Goal: Entertainment & Leisure: Browse casually

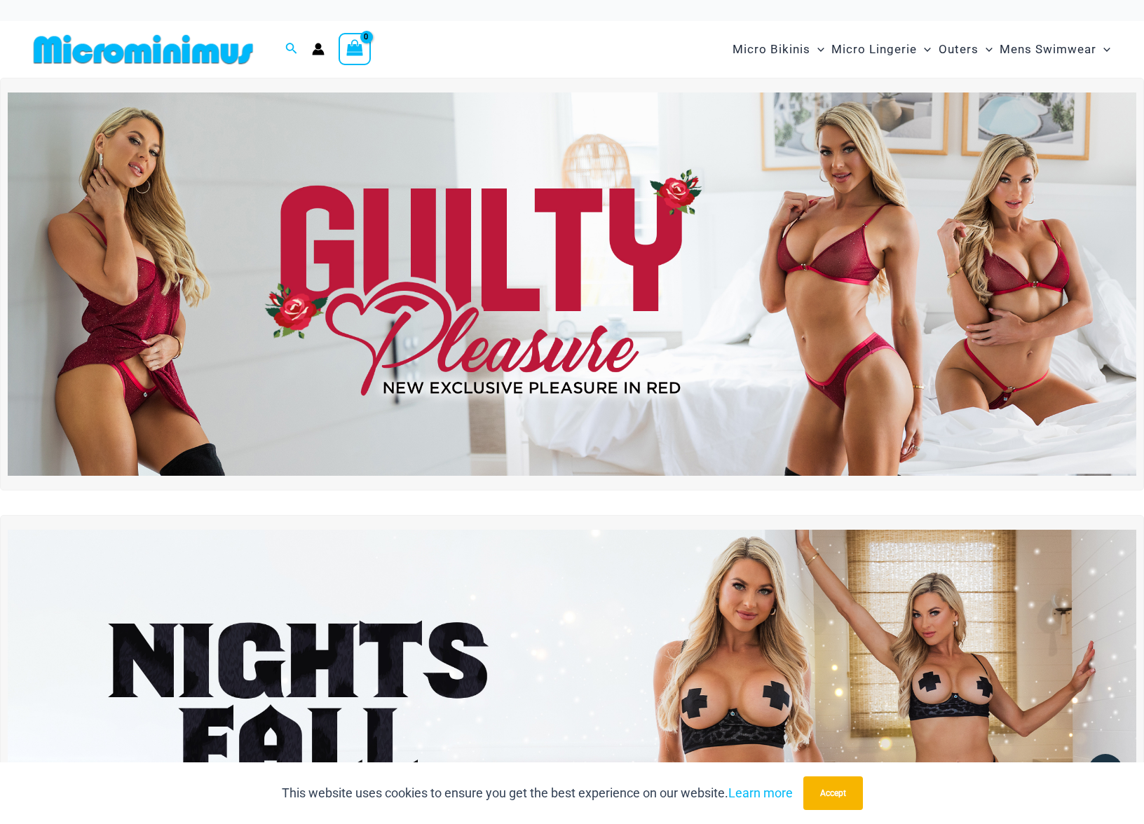
click at [669, 315] on img at bounding box center [572, 284] width 1128 height 383
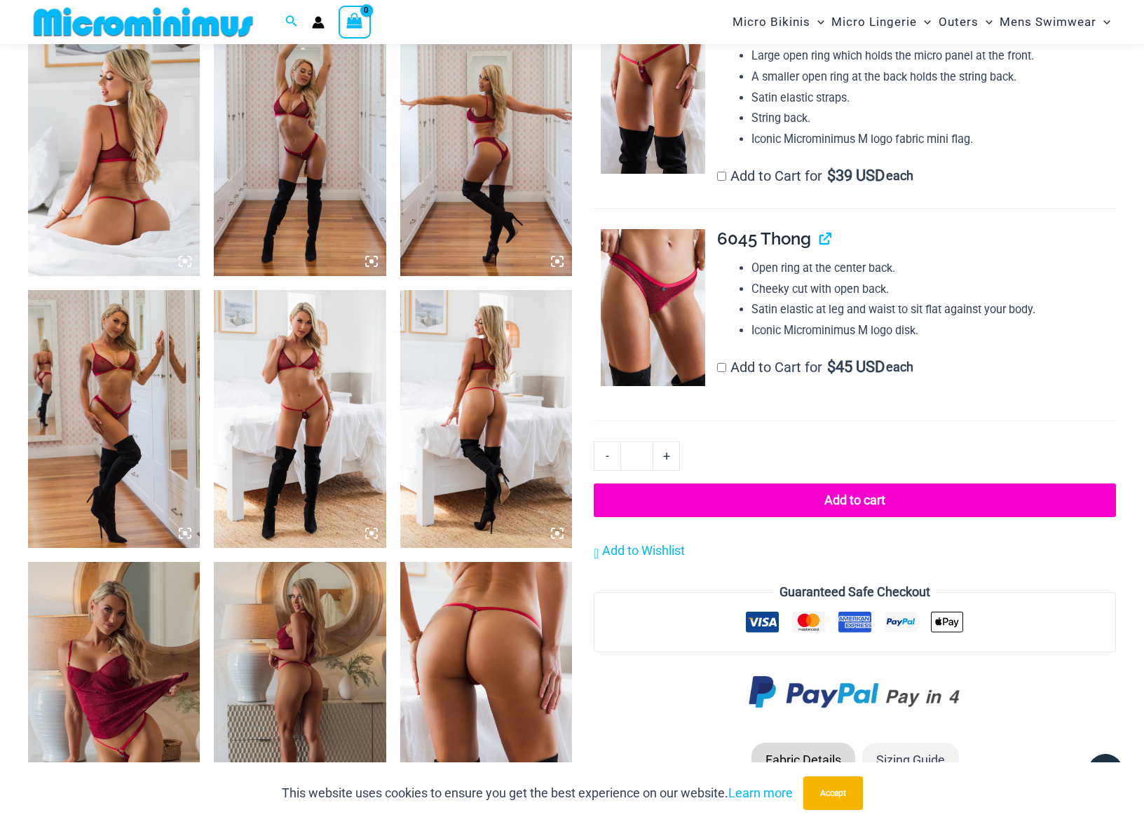
scroll to position [950, 0]
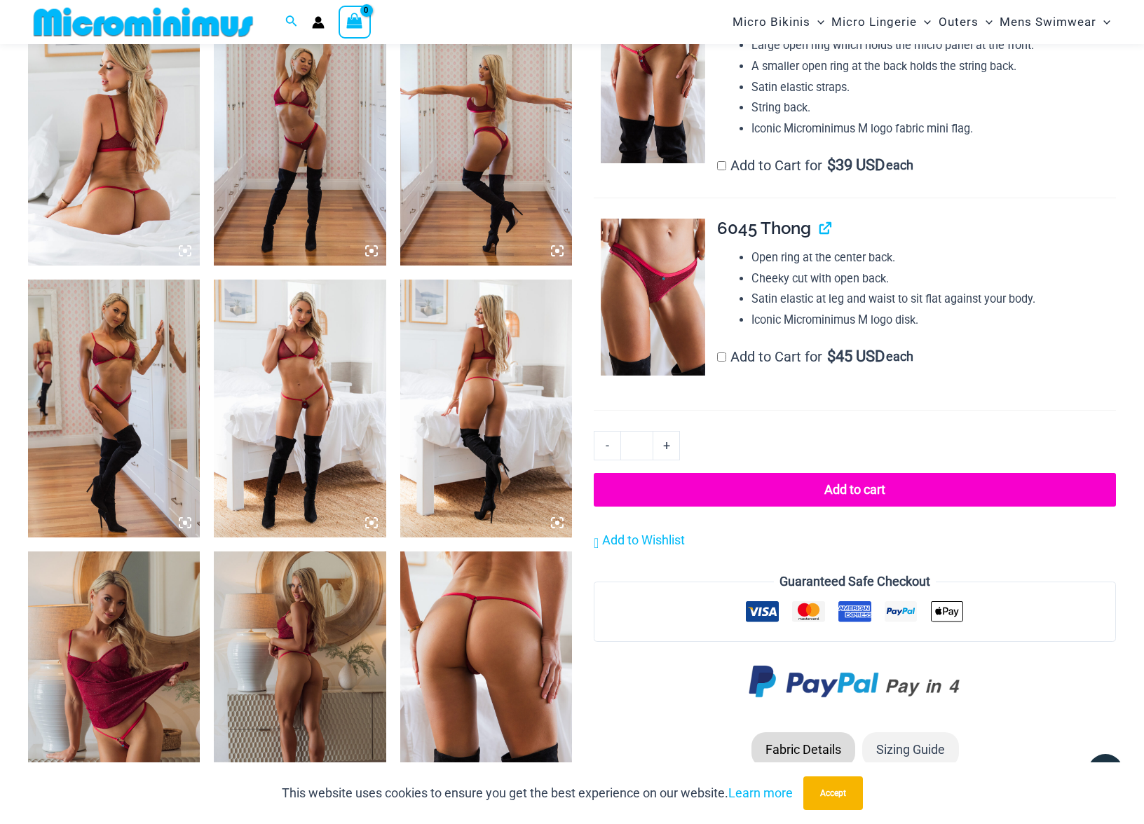
click at [285, 402] on img at bounding box center [300, 409] width 172 height 258
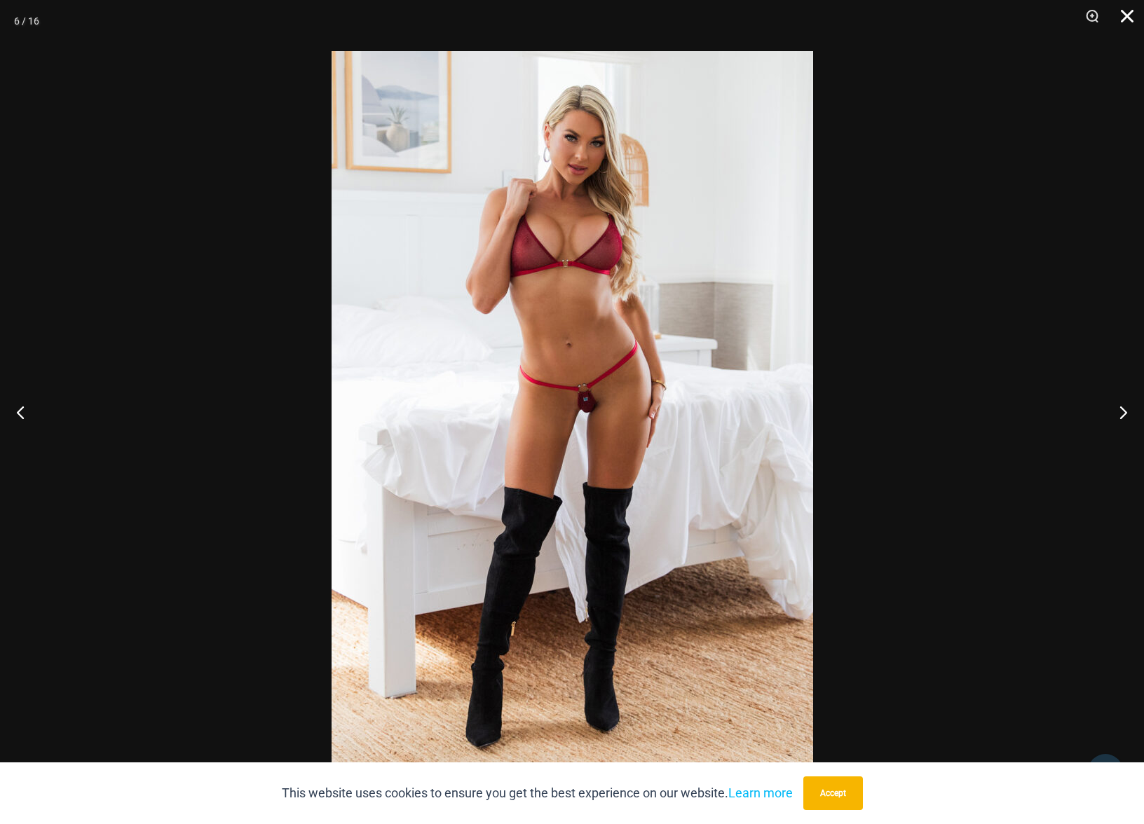
click at [1125, 16] on button "Close" at bounding box center [1121, 21] width 35 height 42
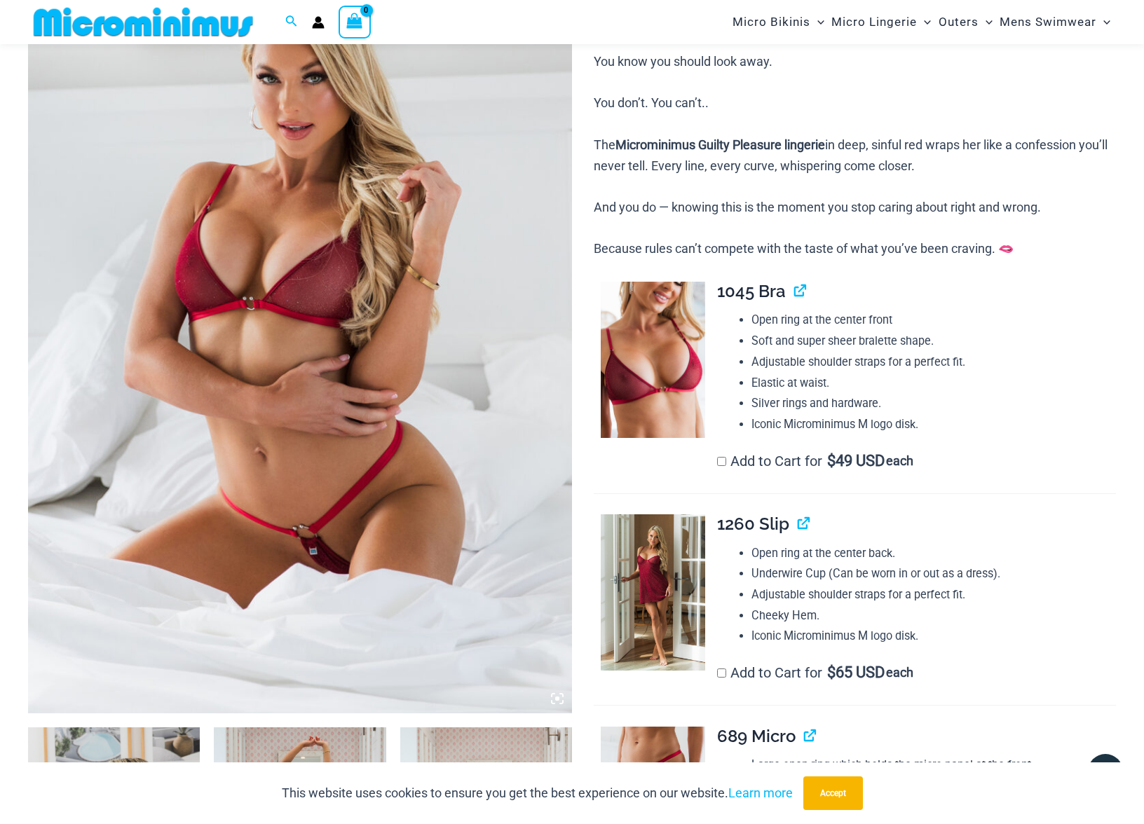
scroll to position [265, 0]
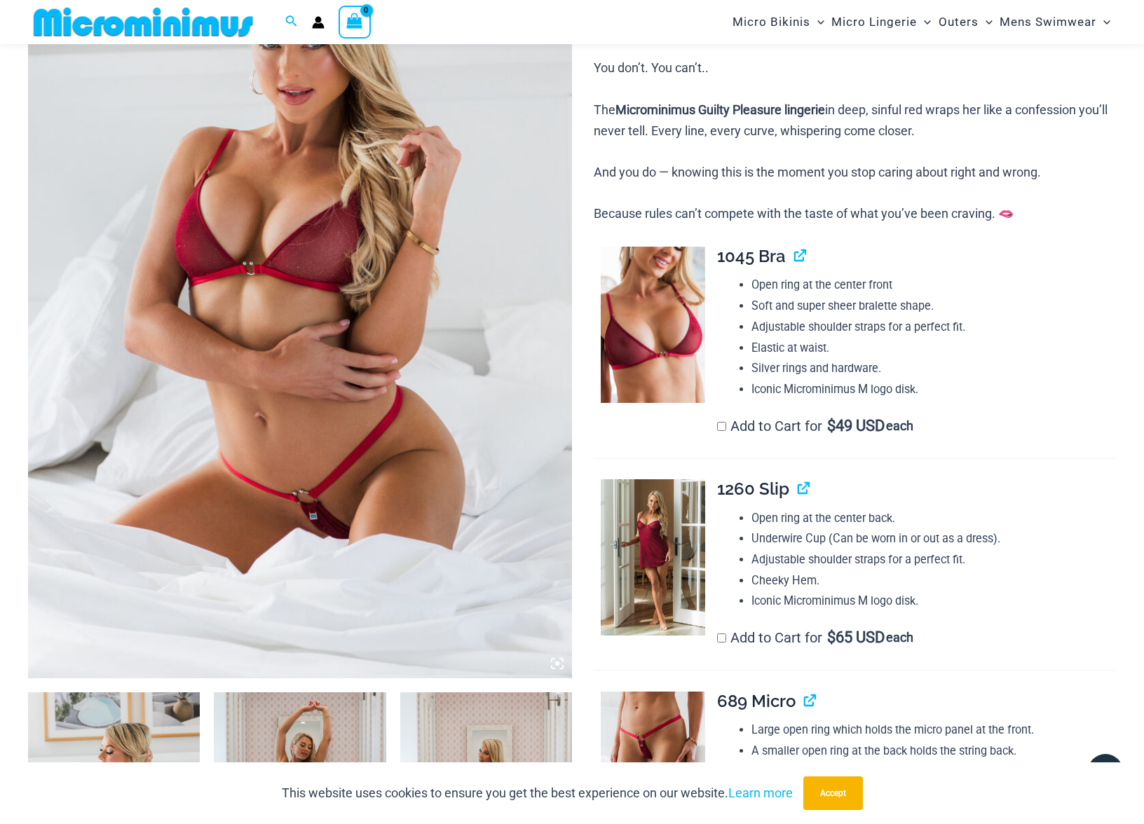
click at [449, 413] on img at bounding box center [300, 271] width 544 height 816
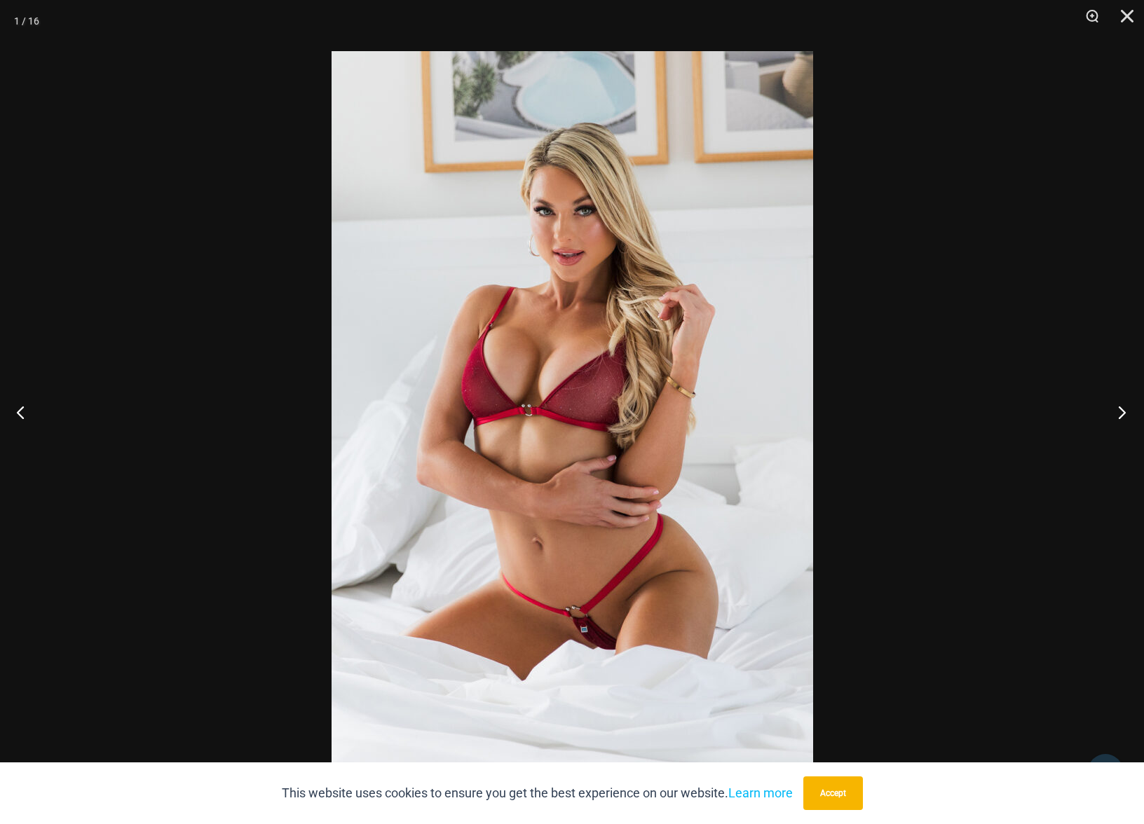
click at [1122, 406] on button "Next" at bounding box center [1117, 412] width 53 height 70
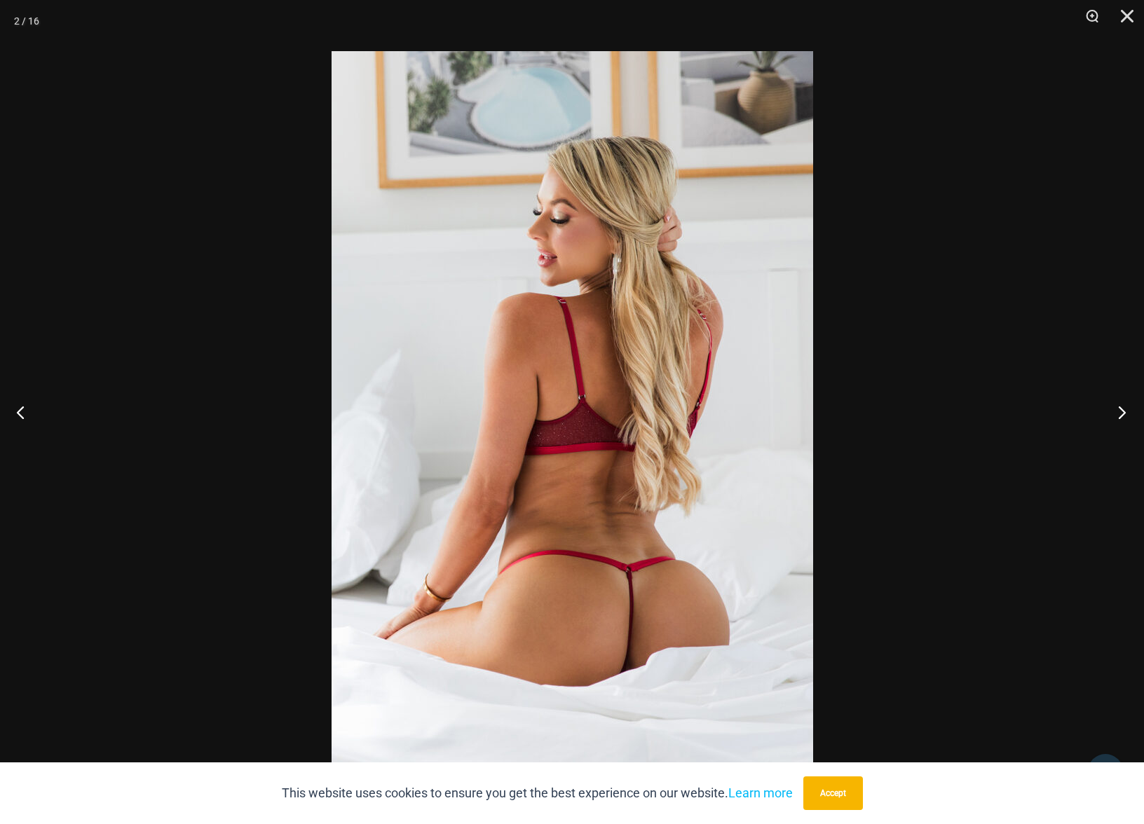
click at [1122, 406] on button "Next" at bounding box center [1117, 412] width 53 height 70
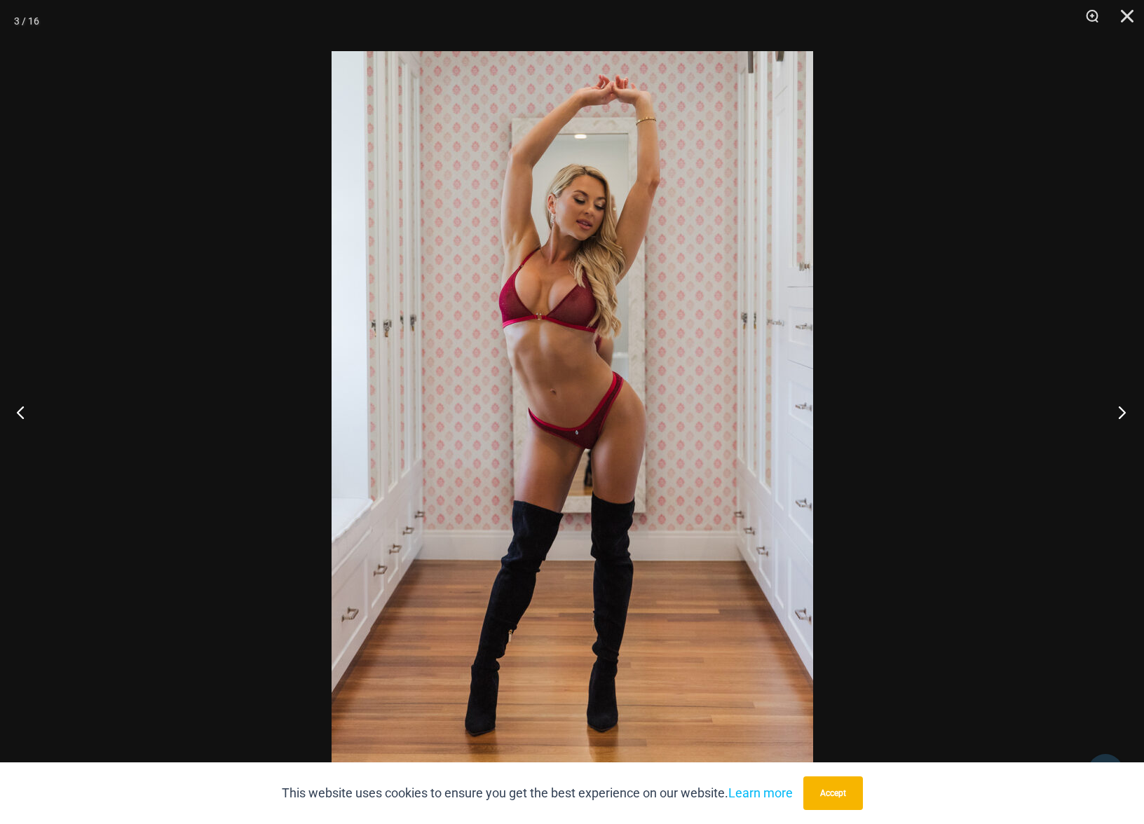
click at [1122, 406] on button "Next" at bounding box center [1117, 412] width 53 height 70
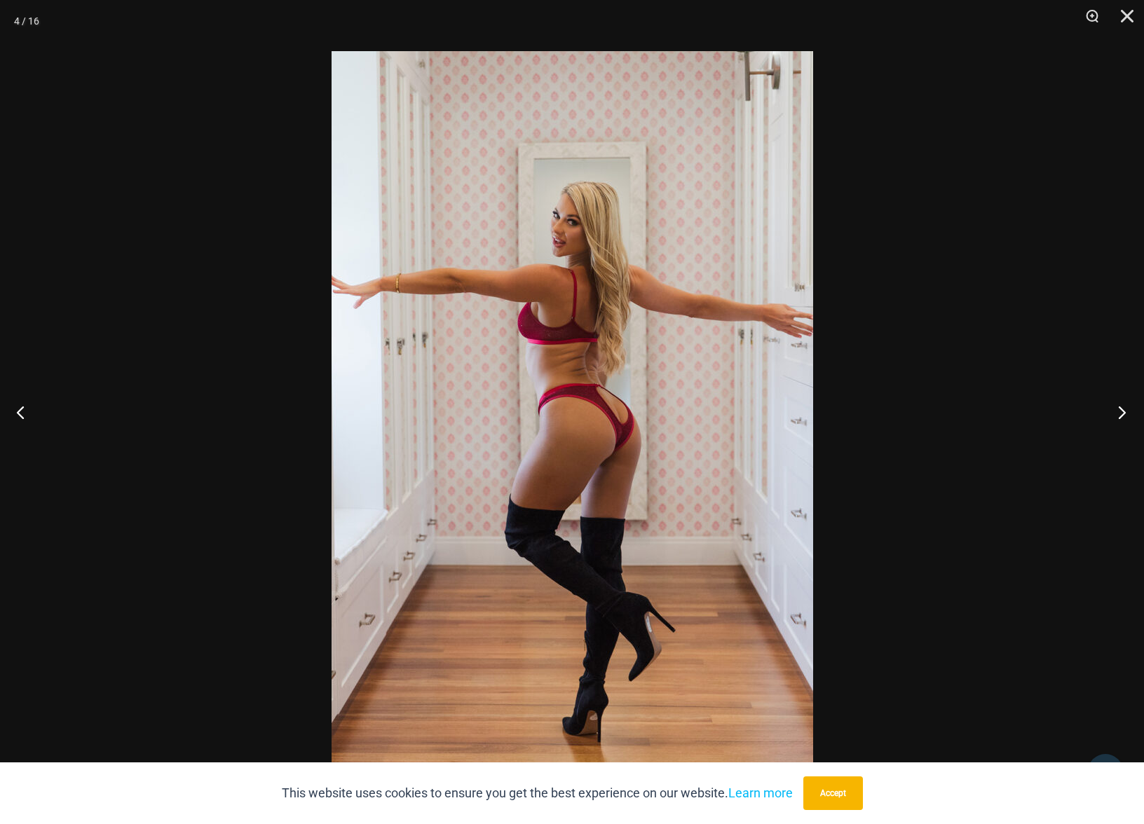
click at [1122, 406] on button "Next" at bounding box center [1117, 412] width 53 height 70
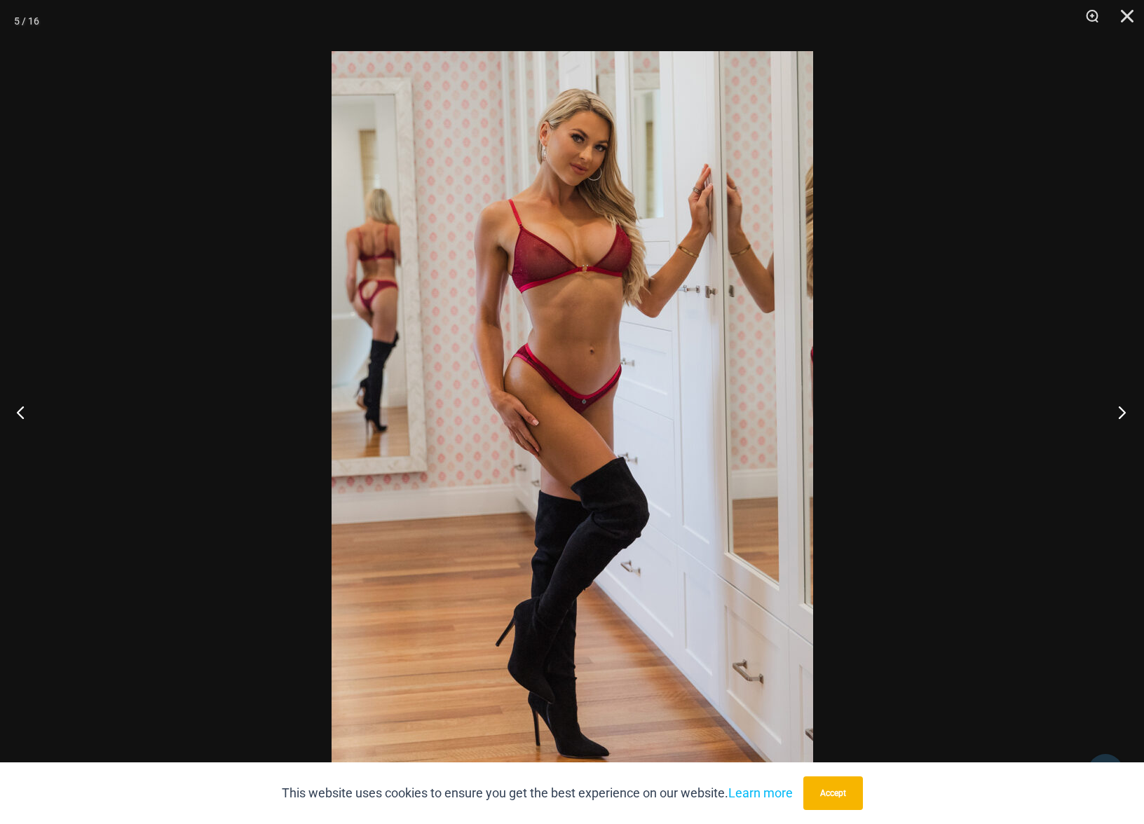
click at [1122, 406] on button "Next" at bounding box center [1117, 412] width 53 height 70
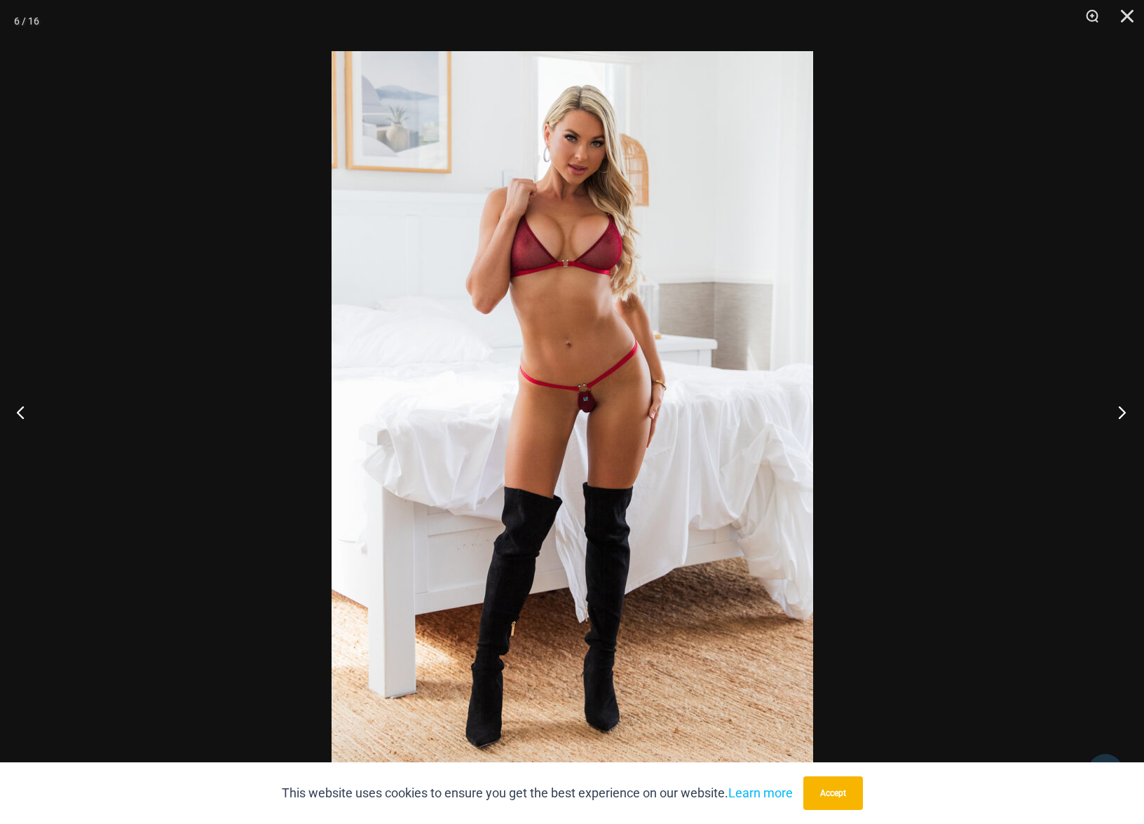
click at [1122, 406] on button "Next" at bounding box center [1117, 412] width 53 height 70
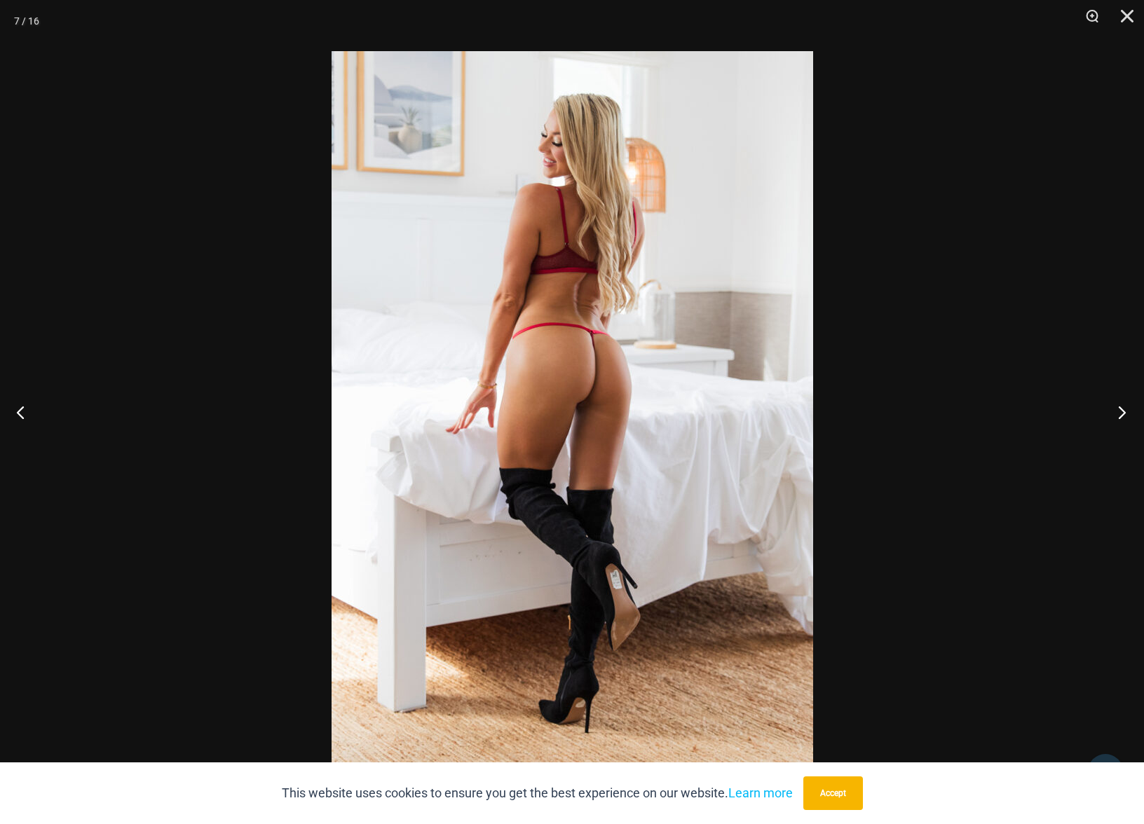
click at [1122, 406] on button "Next" at bounding box center [1117, 412] width 53 height 70
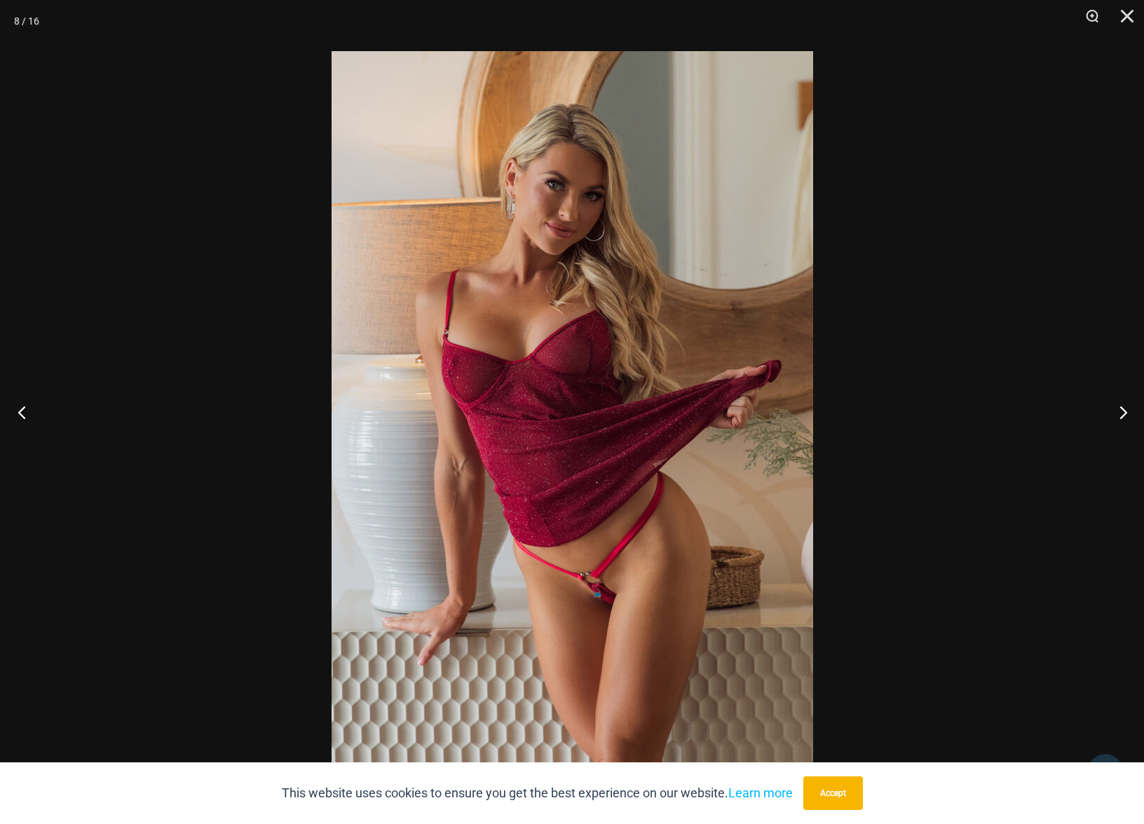
click at [24, 414] on button "Previous" at bounding box center [26, 412] width 53 height 70
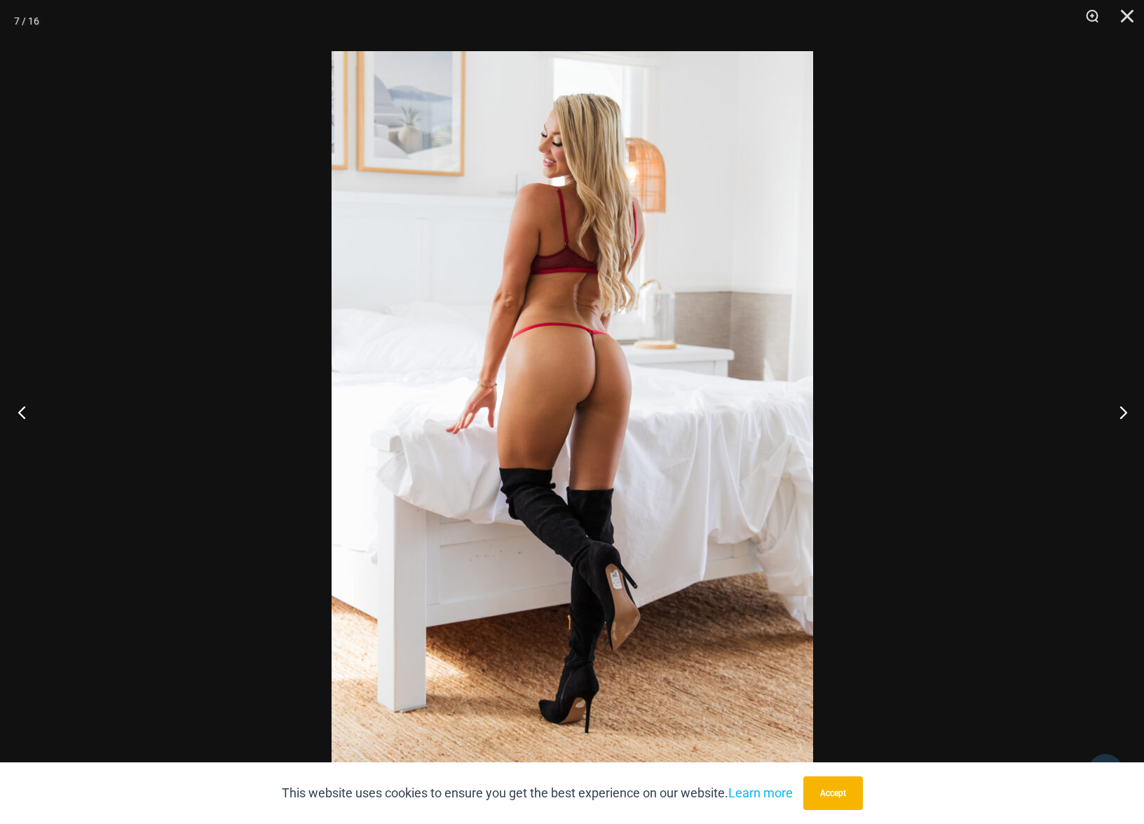
click at [24, 414] on button "Previous" at bounding box center [26, 412] width 53 height 70
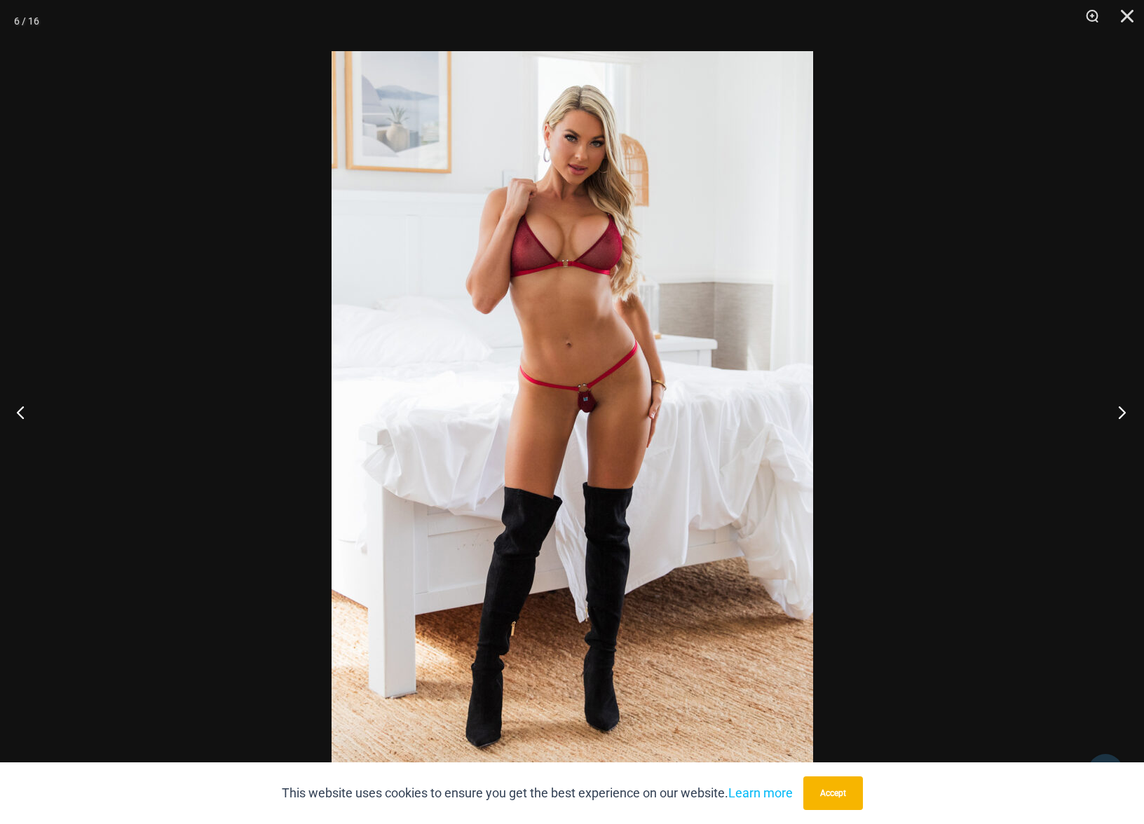
click at [1124, 415] on button "Next" at bounding box center [1117, 412] width 53 height 70
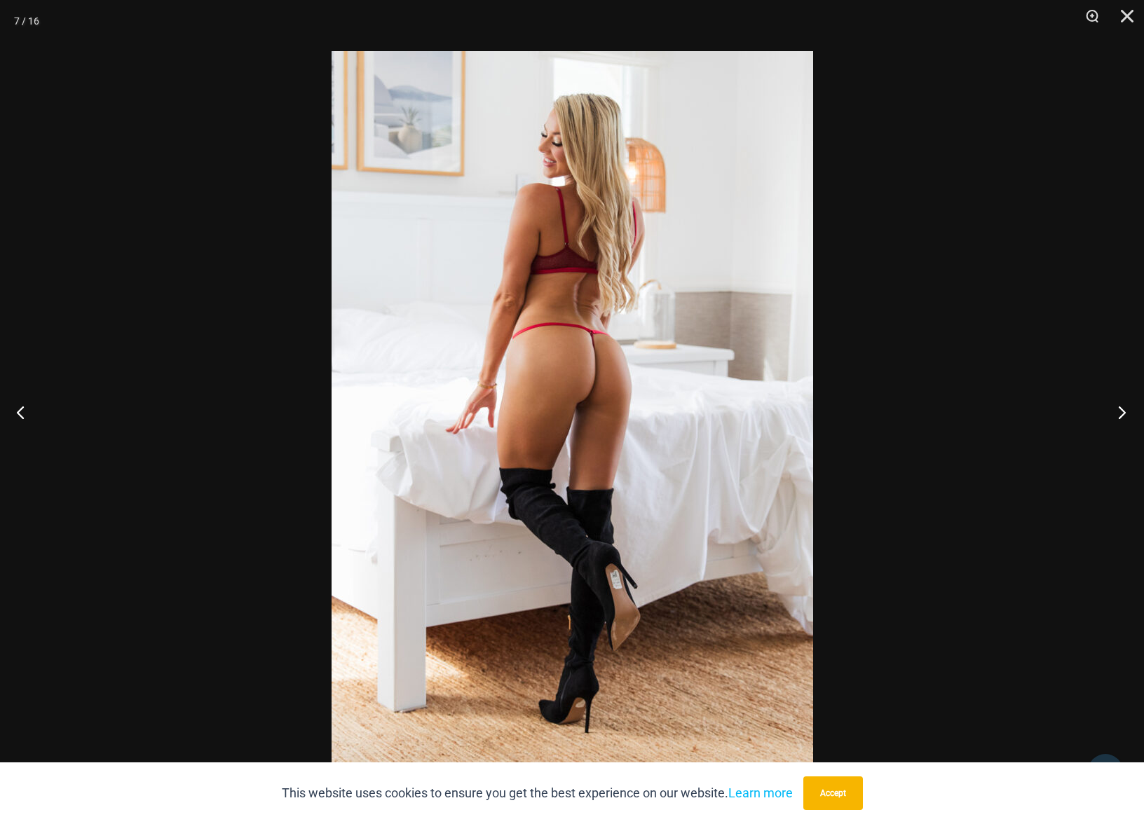
click at [1124, 415] on button "Next" at bounding box center [1117, 412] width 53 height 70
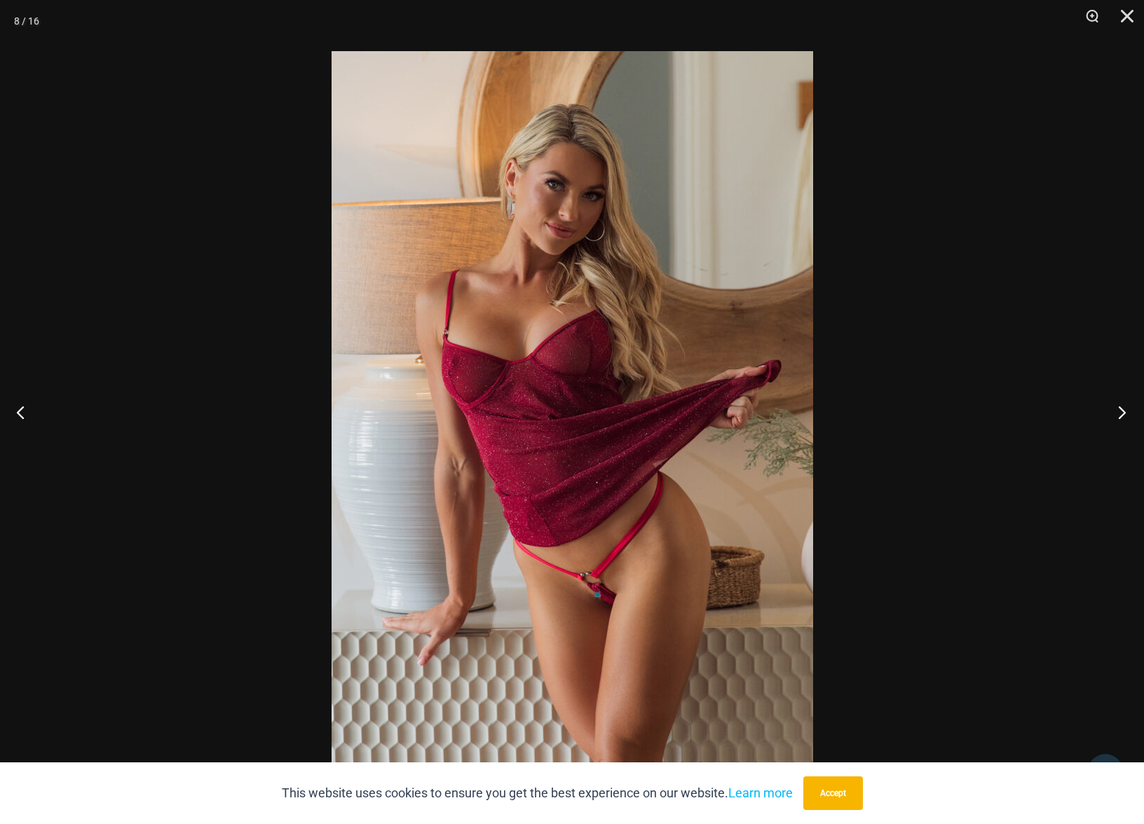
click at [1124, 415] on button "Next" at bounding box center [1117, 412] width 53 height 70
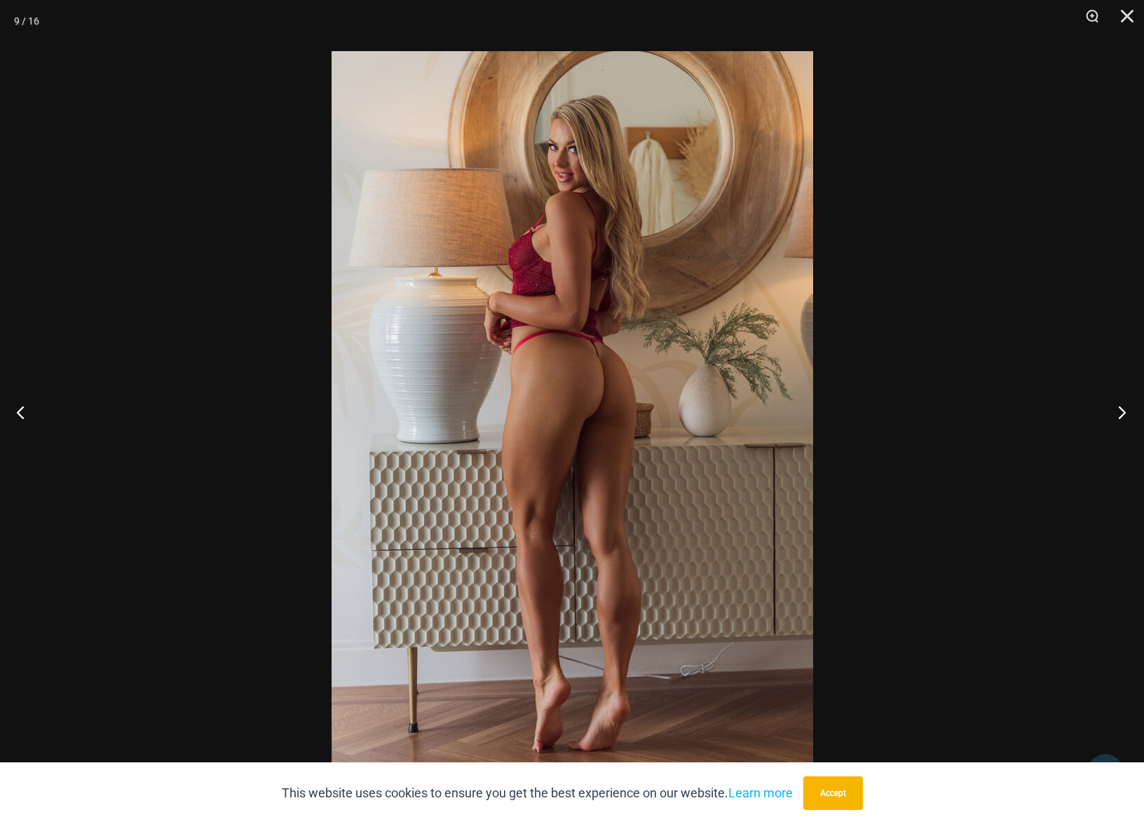
click at [1124, 415] on button "Next" at bounding box center [1117, 412] width 53 height 70
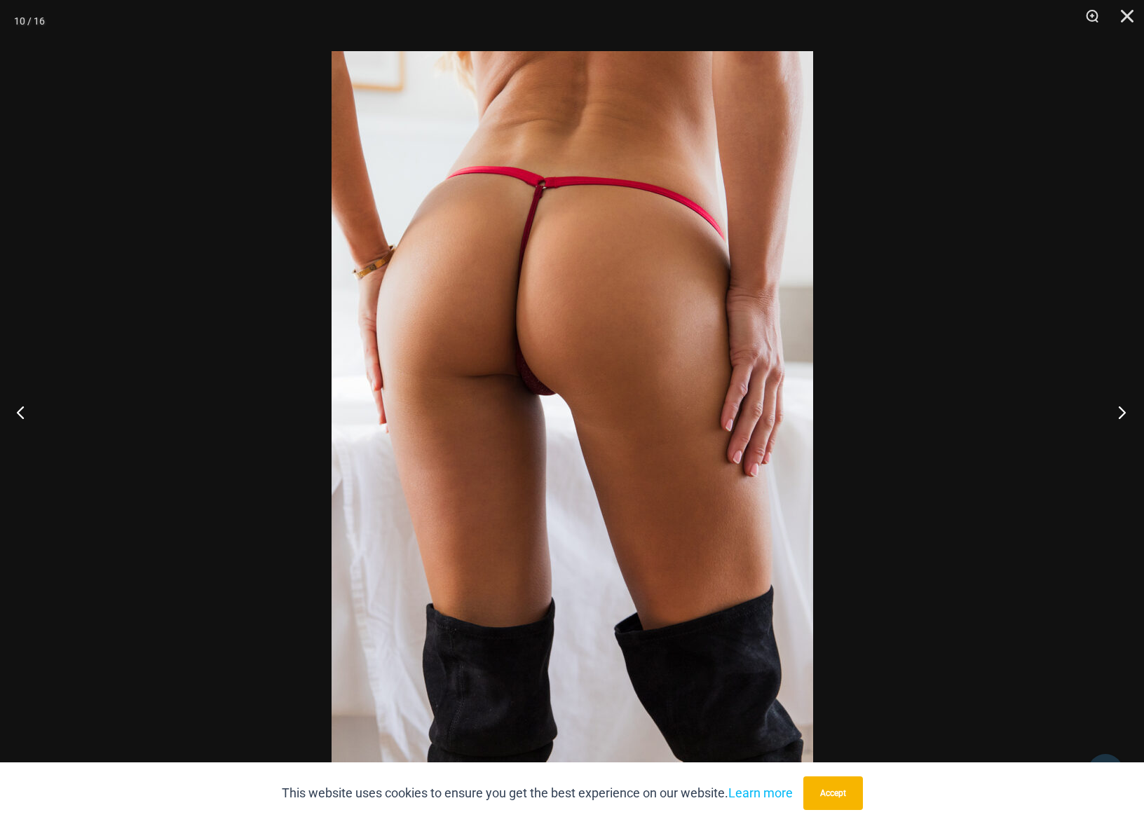
click at [1124, 415] on button "Next" at bounding box center [1117, 412] width 53 height 70
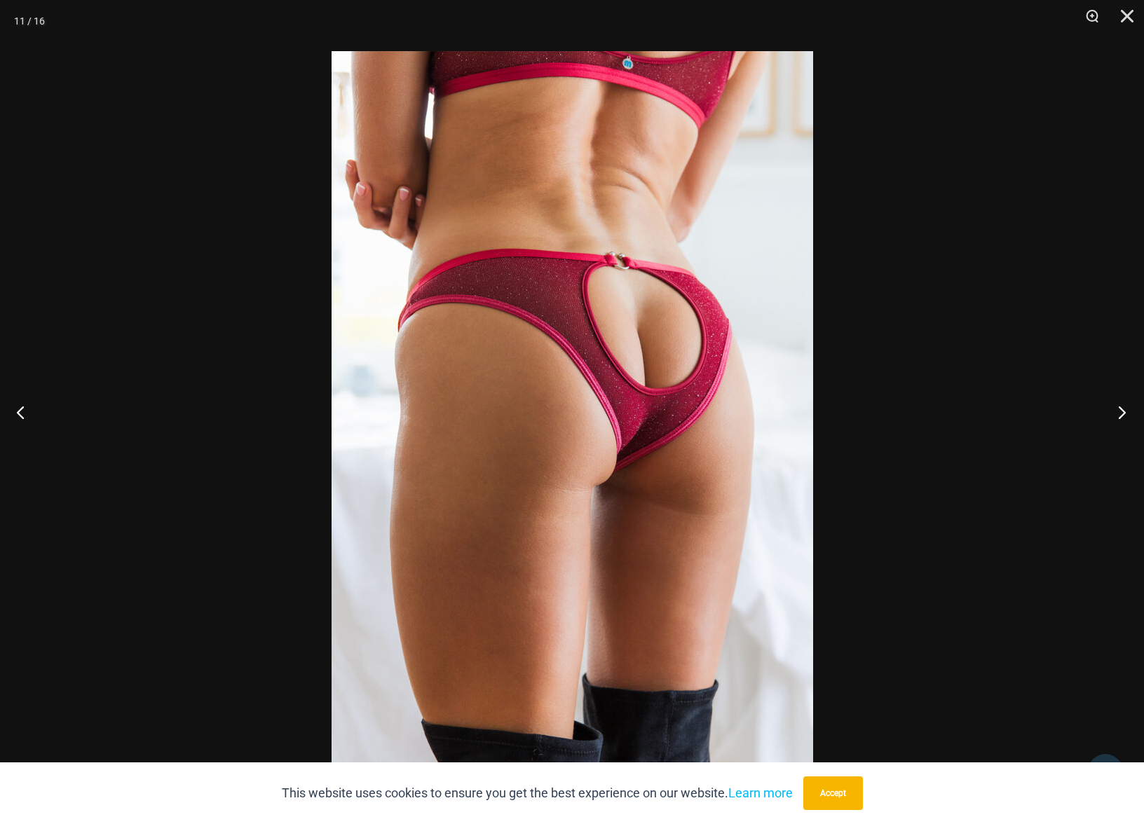
click at [1124, 415] on button "Next" at bounding box center [1117, 412] width 53 height 70
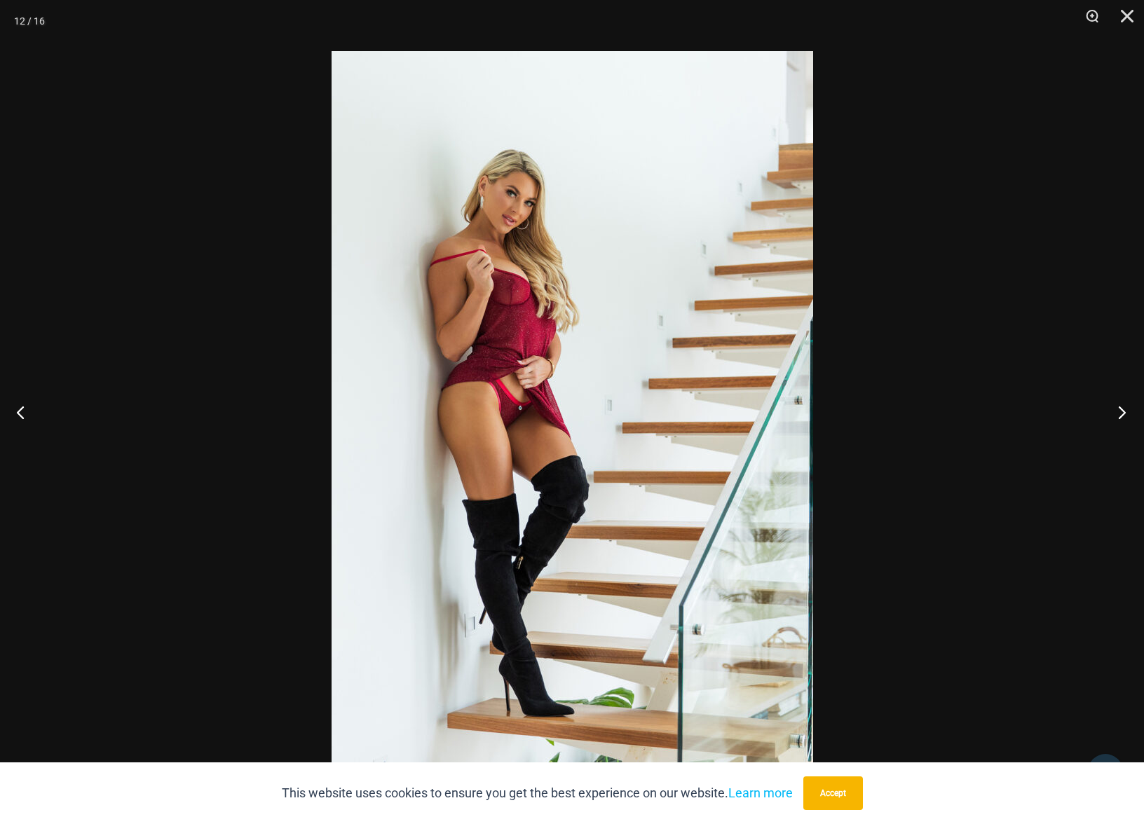
click at [1124, 415] on button "Next" at bounding box center [1117, 412] width 53 height 70
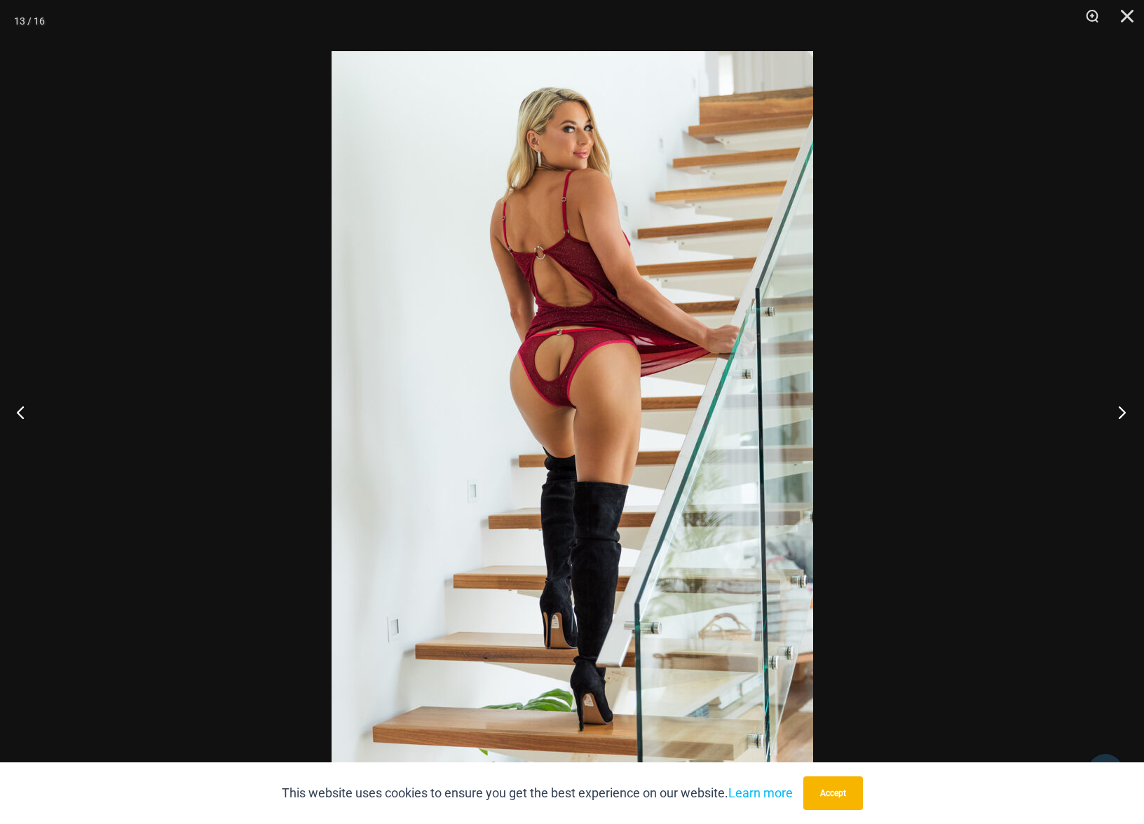
click at [1124, 415] on button "Next" at bounding box center [1117, 412] width 53 height 70
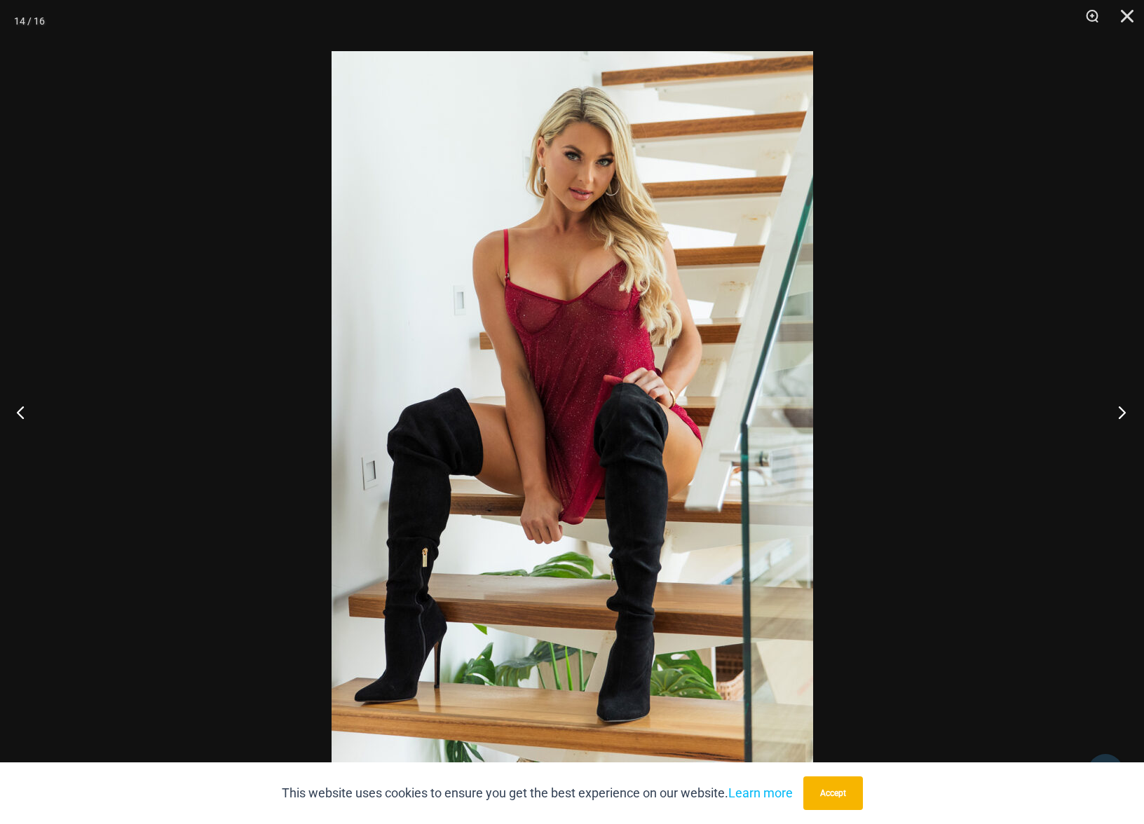
click at [1124, 415] on button "Next" at bounding box center [1117, 412] width 53 height 70
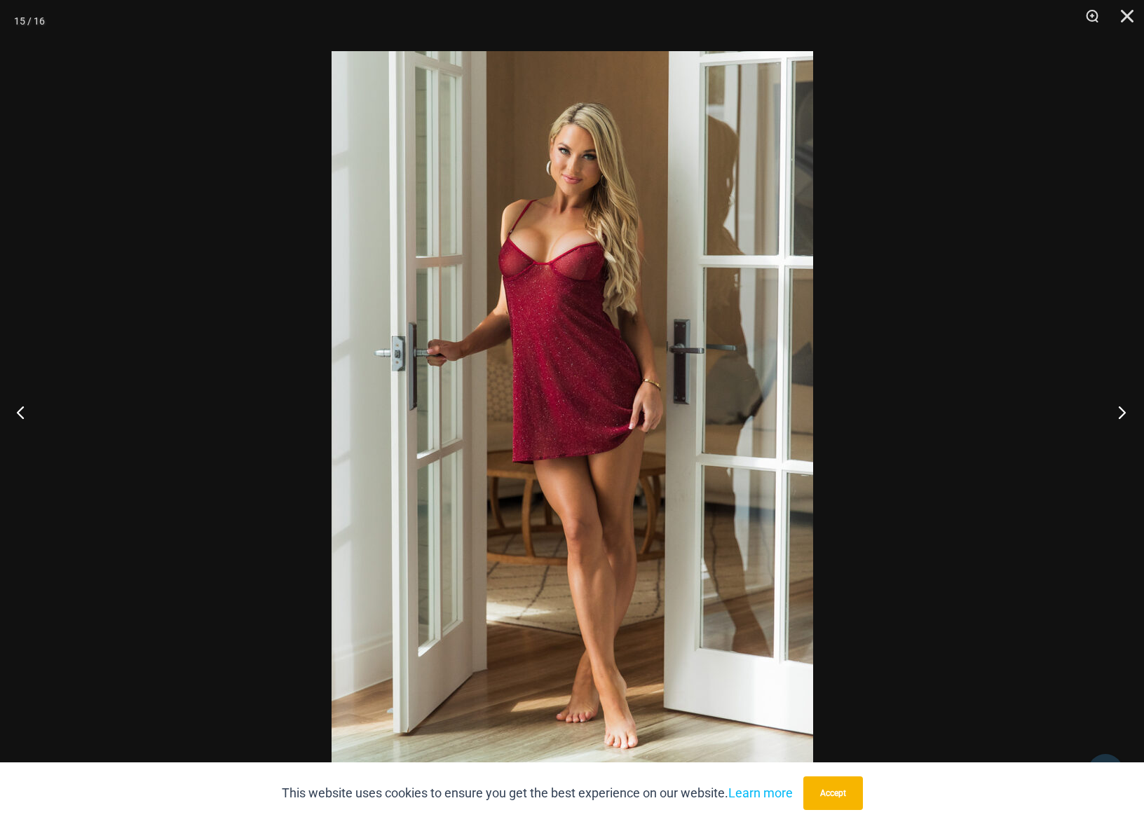
click at [1124, 415] on button "Next" at bounding box center [1117, 412] width 53 height 70
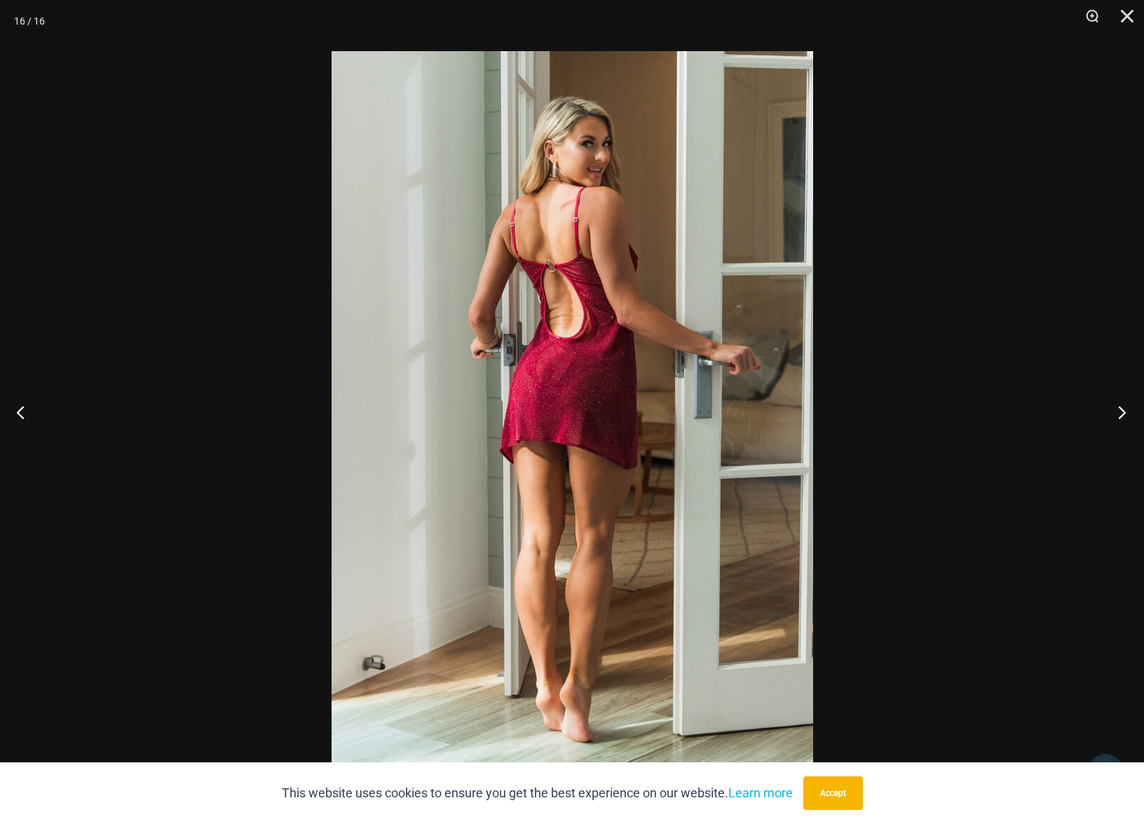
click at [1124, 415] on button "Next" at bounding box center [1117, 412] width 53 height 70
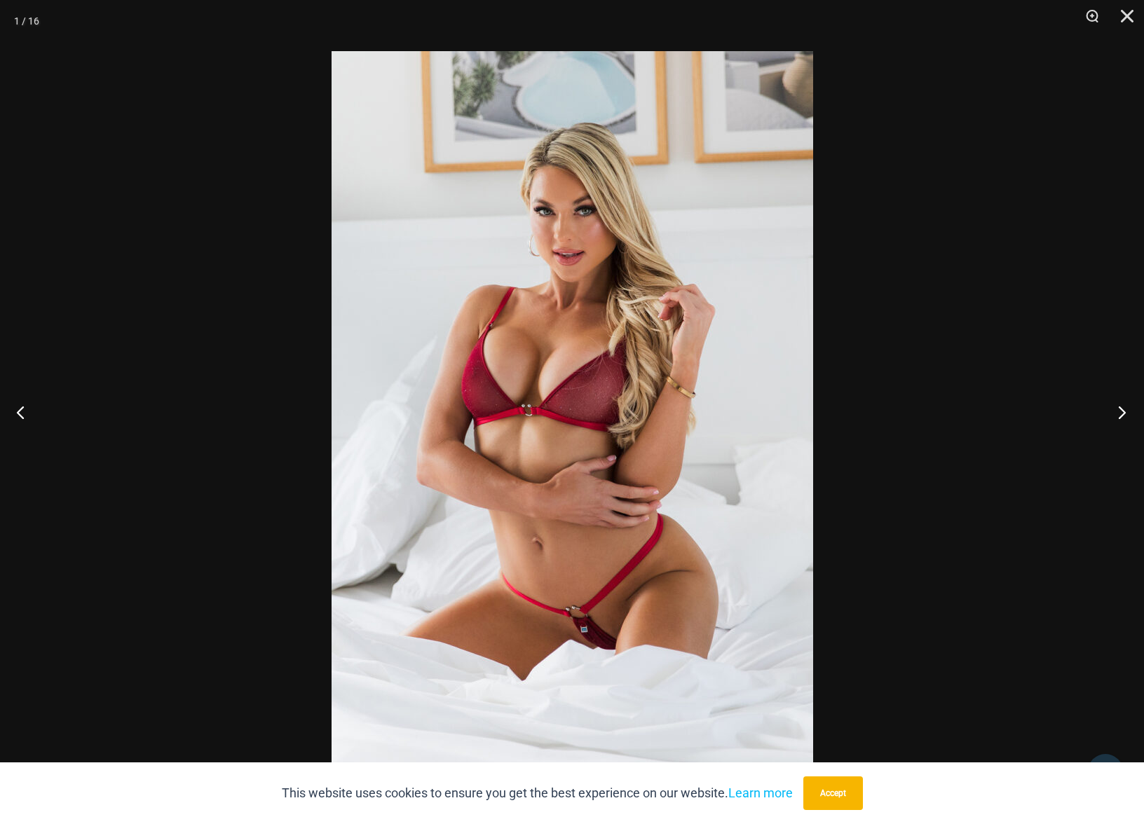
click at [1124, 415] on button "Next" at bounding box center [1117, 412] width 53 height 70
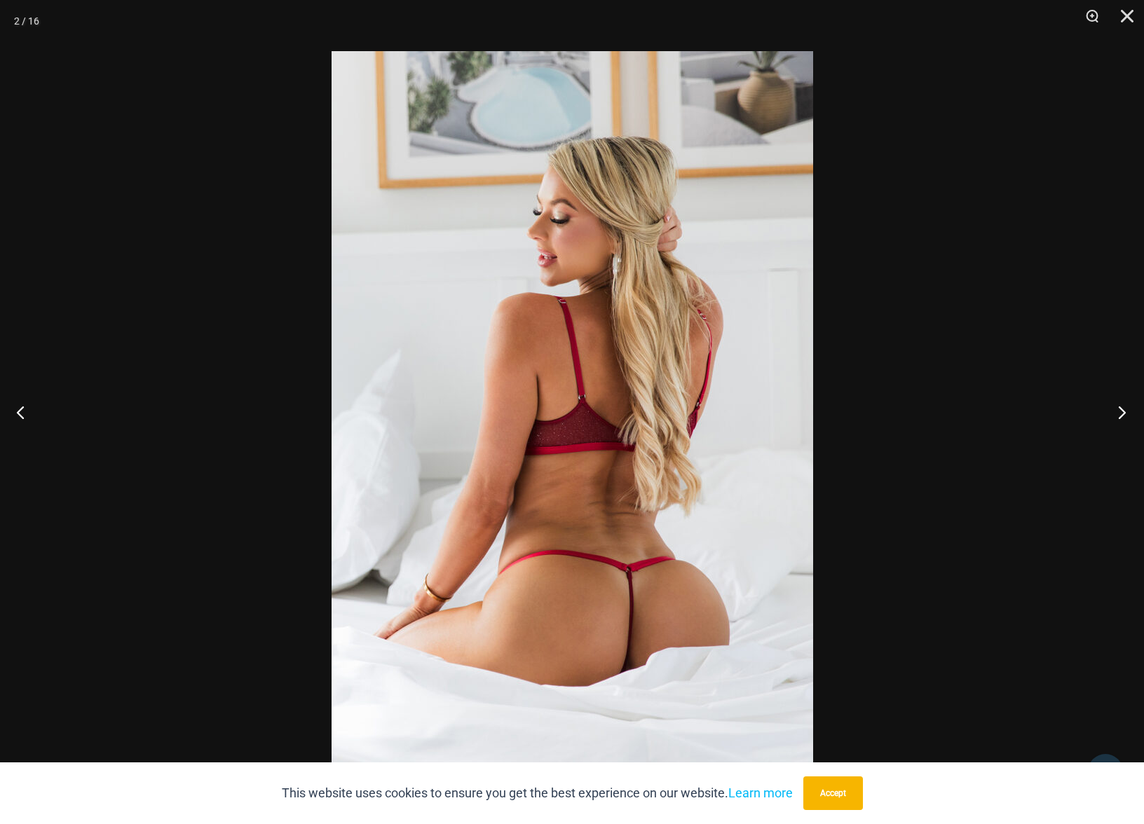
click at [1124, 415] on button "Next" at bounding box center [1117, 412] width 53 height 70
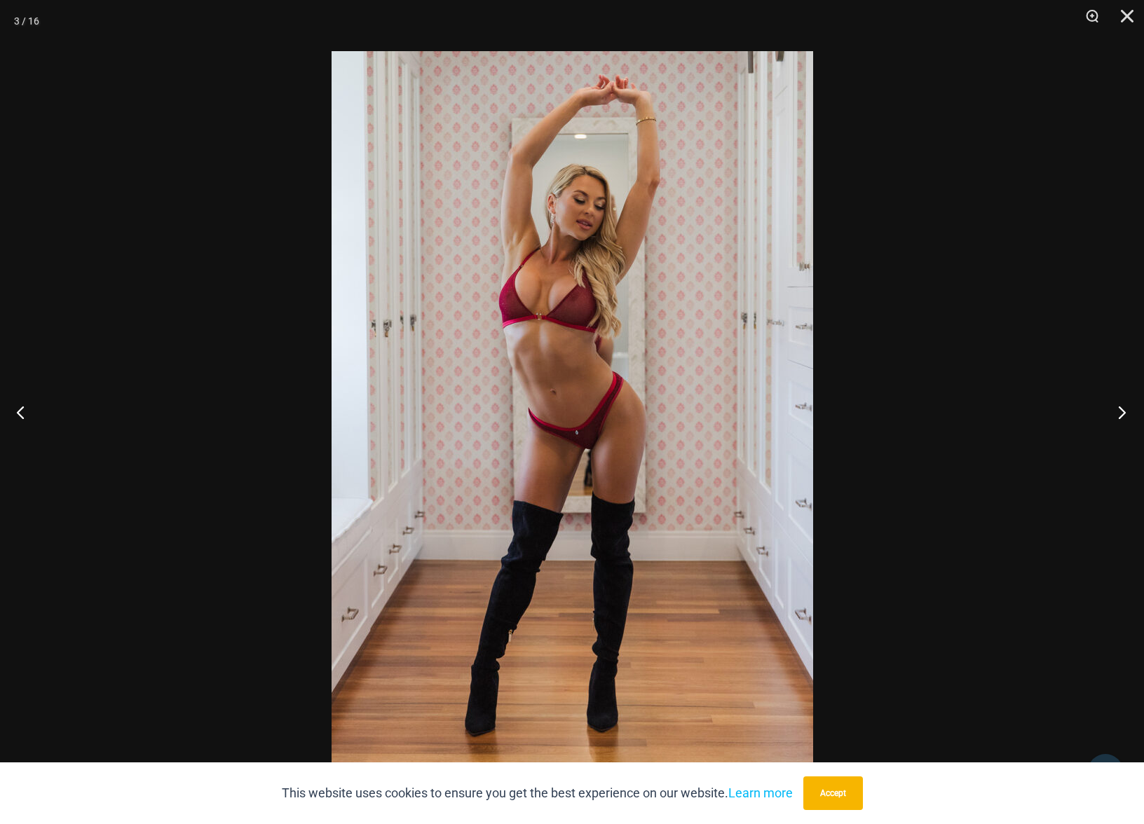
click at [1124, 415] on button "Next" at bounding box center [1117, 412] width 53 height 70
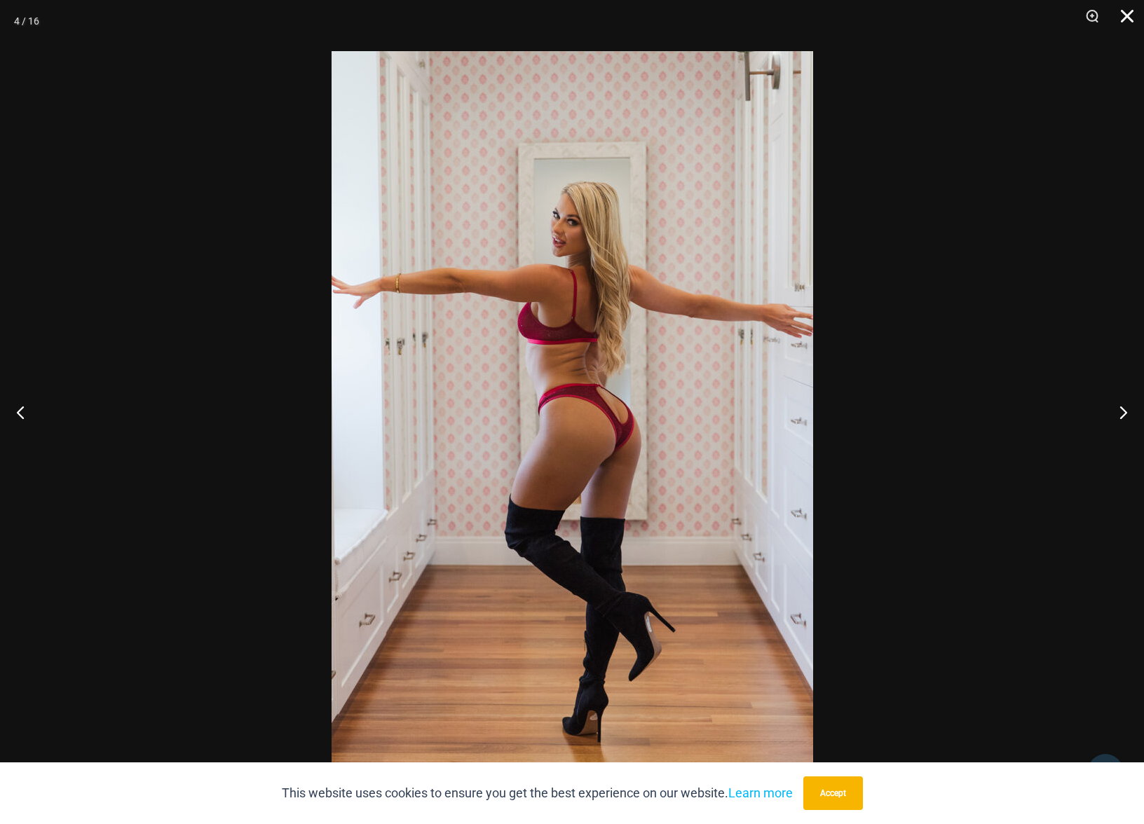
click at [1130, 22] on button "Close" at bounding box center [1121, 21] width 35 height 42
